Goal: Transaction & Acquisition: Purchase product/service

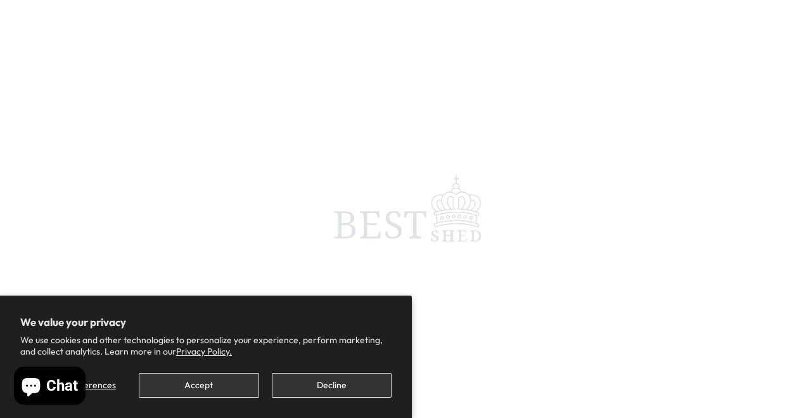
click at [326, 386] on button "Decline" at bounding box center [332, 385] width 120 height 25
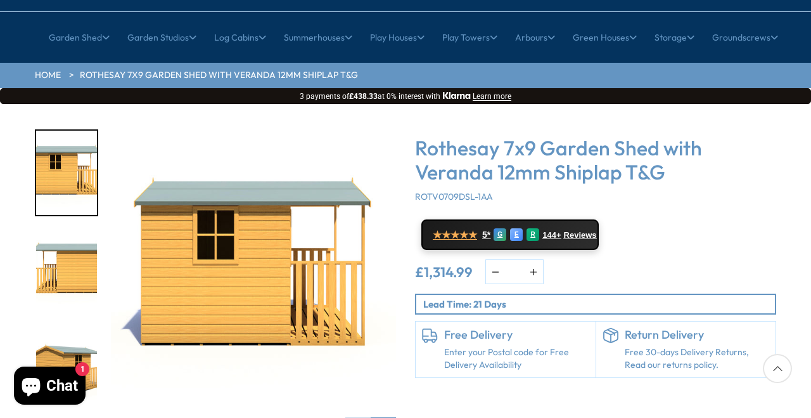
scroll to position [138, 0]
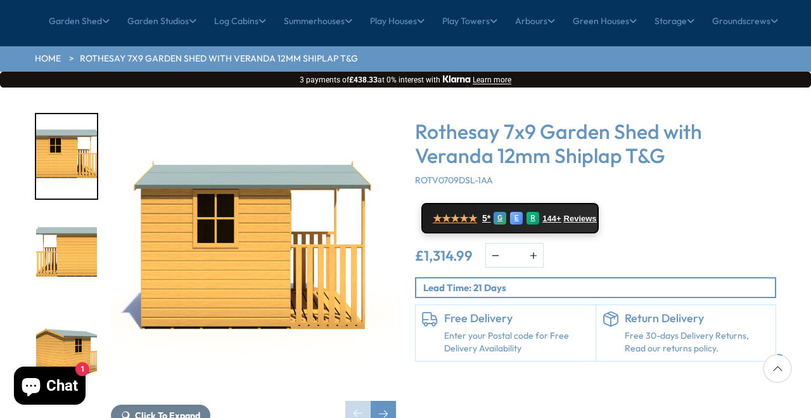
click at [482, 281] on p "Lead Time: 21 Days" at bounding box center [599, 287] width 352 height 13
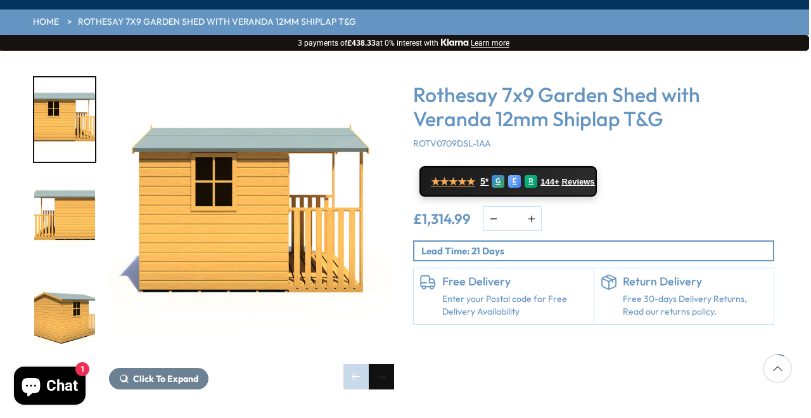
scroll to position [187, 2]
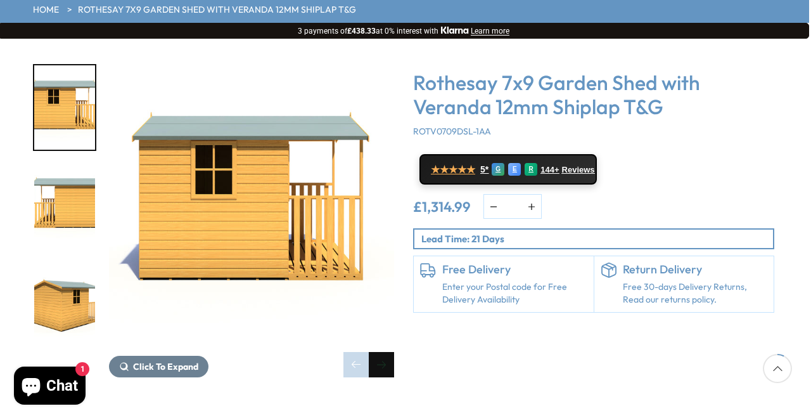
click at [388, 352] on div "Next slide" at bounding box center [381, 364] width 25 height 25
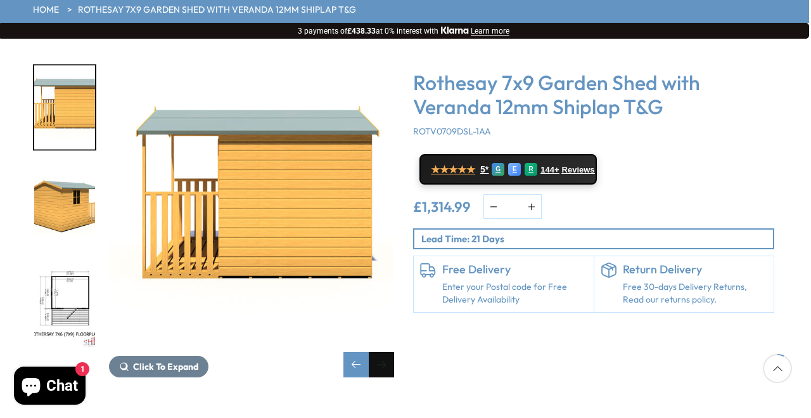
click at [388, 352] on div "Next slide" at bounding box center [381, 364] width 25 height 25
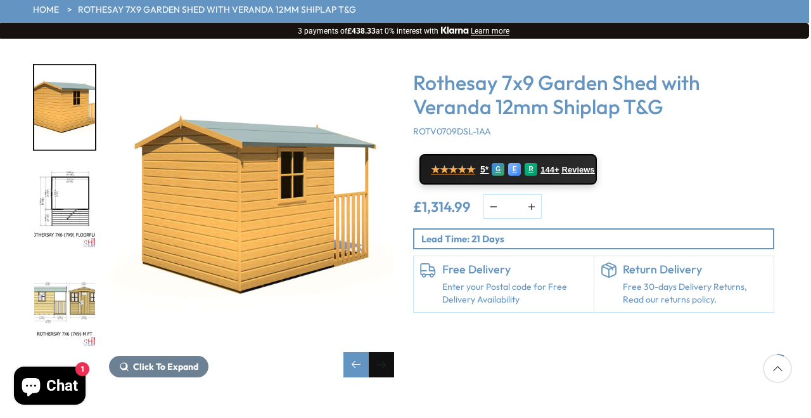
click at [388, 352] on div "Next slide" at bounding box center [381, 364] width 25 height 25
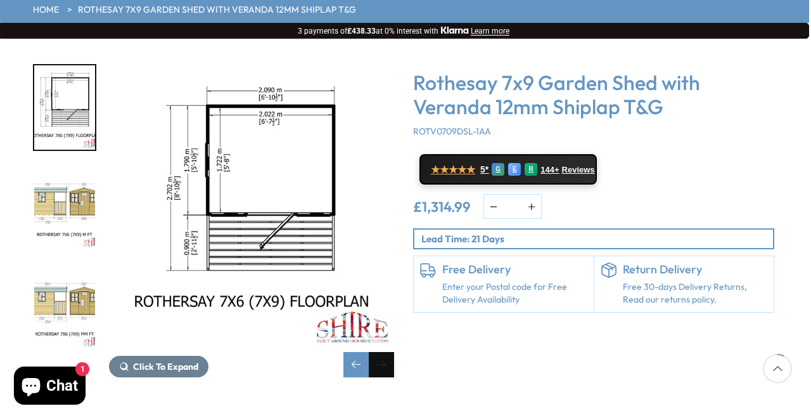
click at [388, 352] on div "Next slide" at bounding box center [381, 364] width 25 height 25
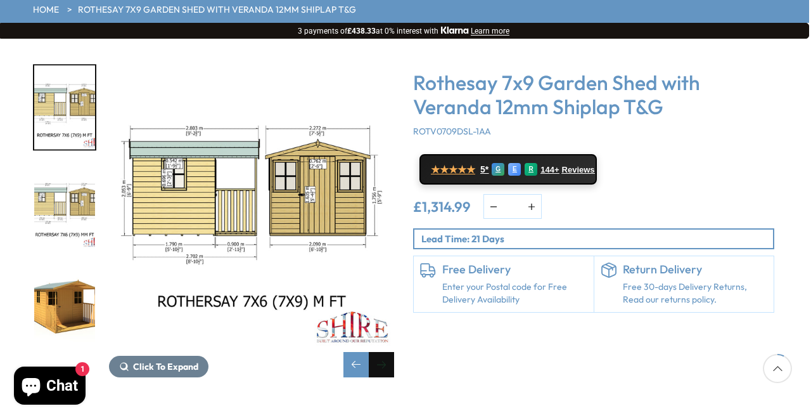
click at [388, 352] on div "Next slide" at bounding box center [381, 364] width 25 height 25
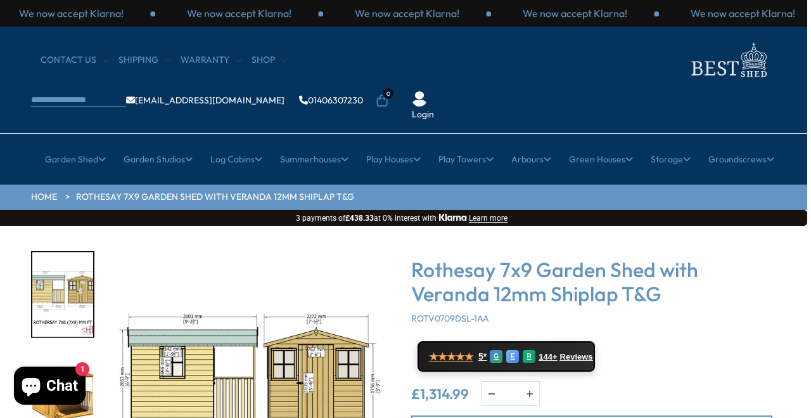
scroll to position [0, 4]
